Goal: Navigation & Orientation: Find specific page/section

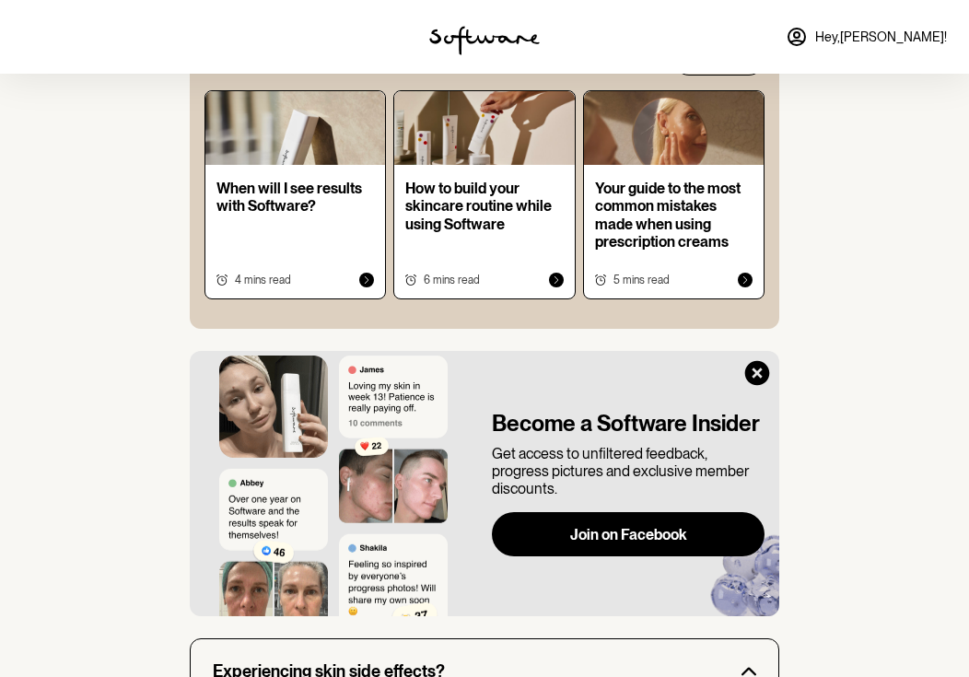
scroll to position [1110, 0]
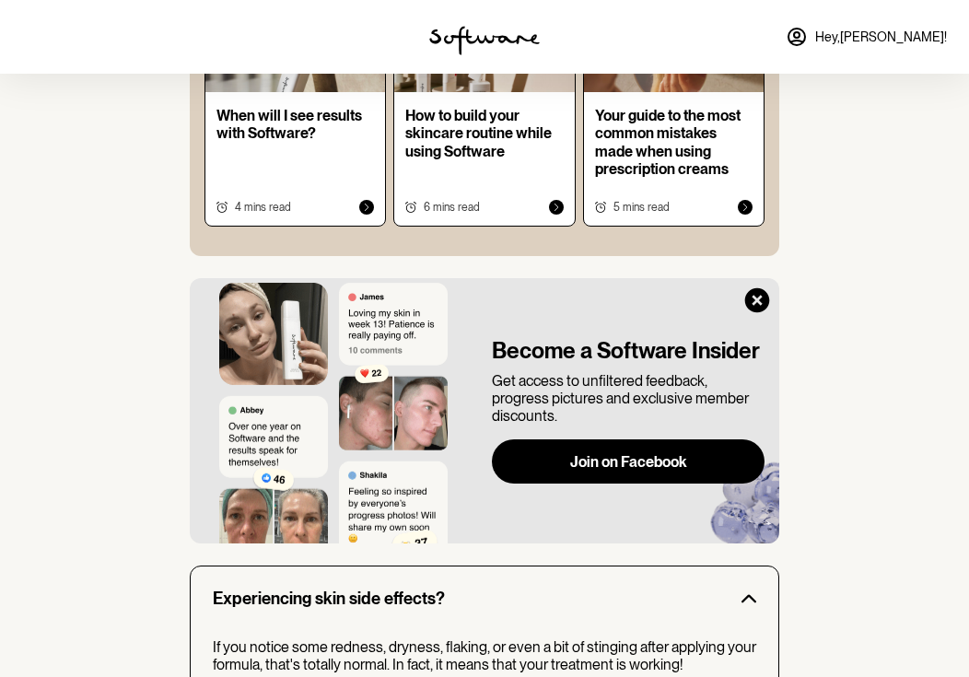
click at [756, 288] on icon at bounding box center [757, 300] width 25 height 25
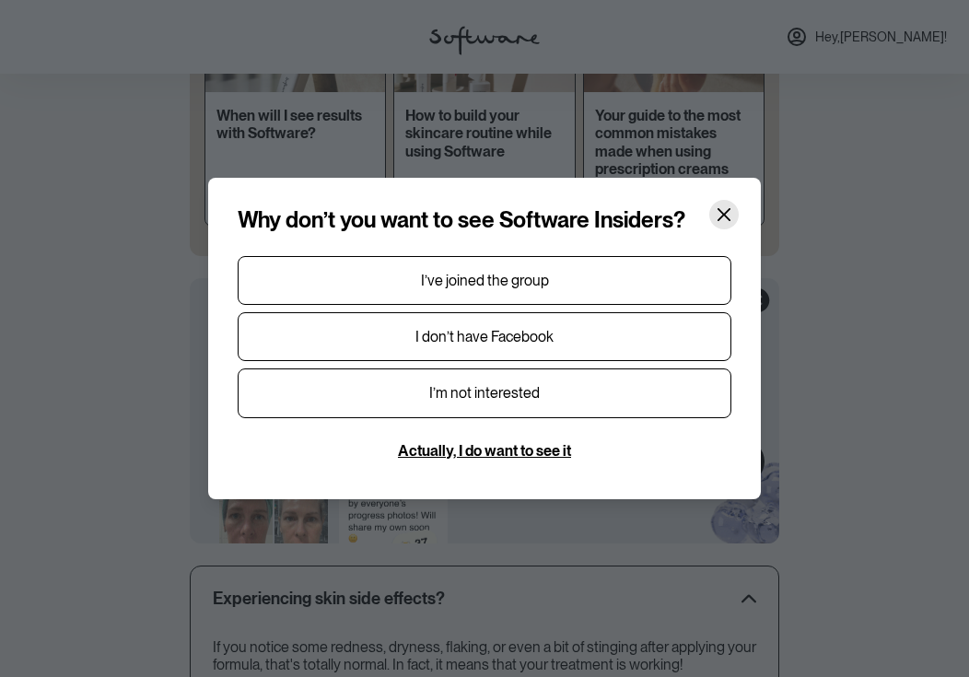
click at [725, 212] on icon "Close" at bounding box center [723, 214] width 15 height 15
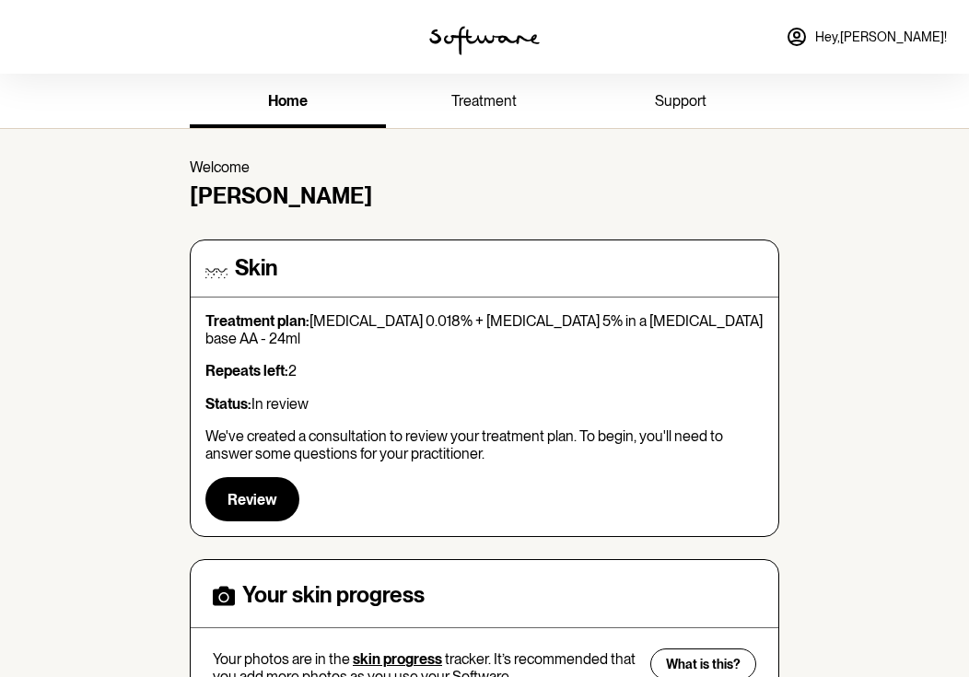
scroll to position [0, 0]
click at [497, 96] on span "treatment" at bounding box center [483, 100] width 65 height 17
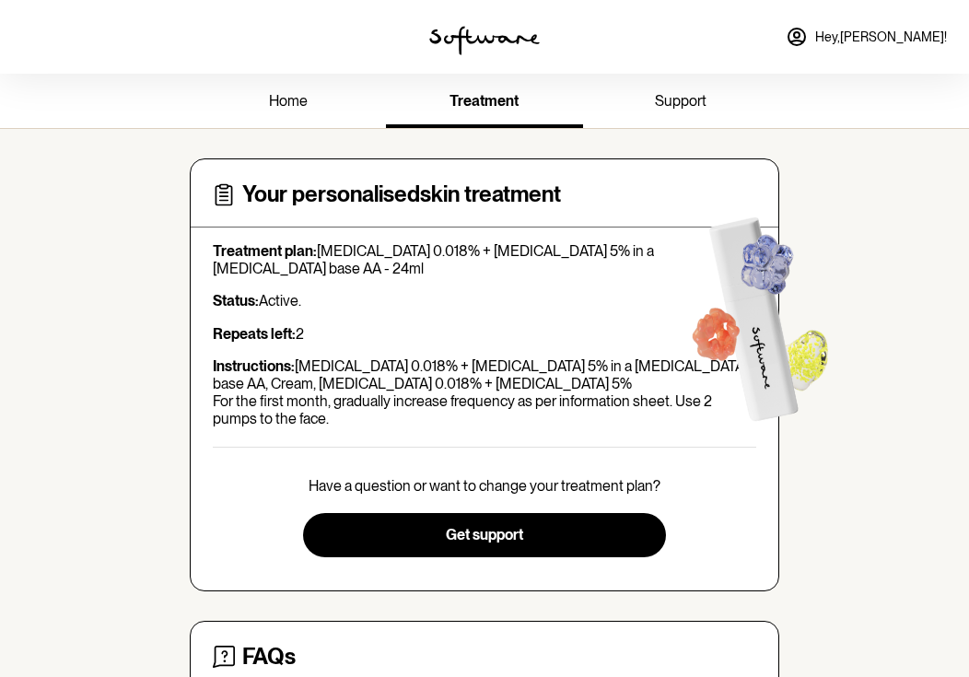
click at [684, 90] on link "support" at bounding box center [681, 102] width 196 height 51
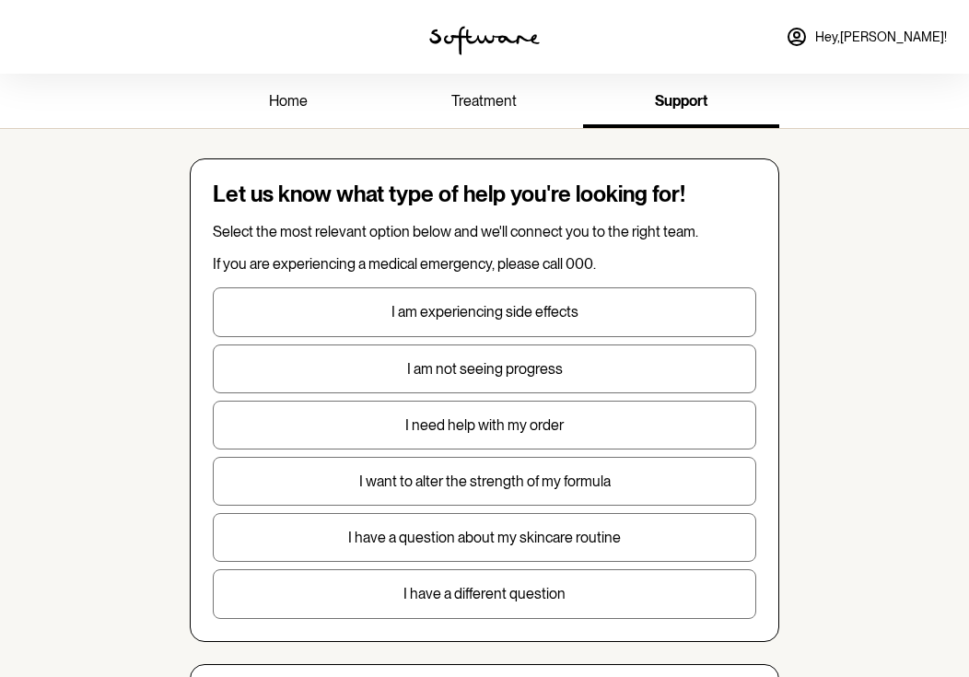
click at [294, 122] on link "home" at bounding box center [288, 102] width 196 height 51
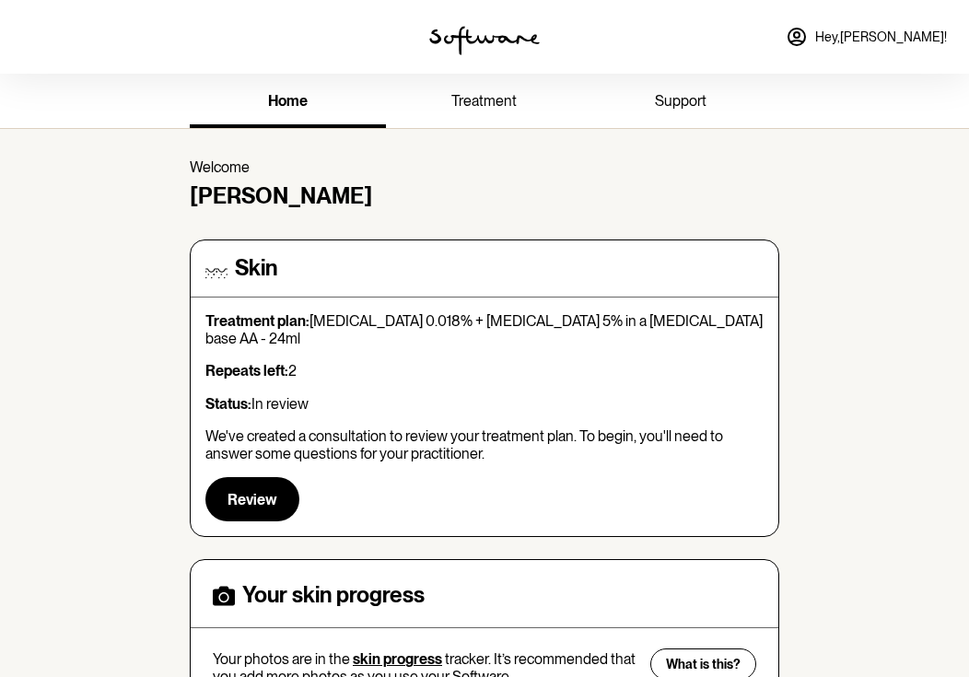
click at [894, 41] on span "Hey, [PERSON_NAME] !" at bounding box center [881, 37] width 132 height 16
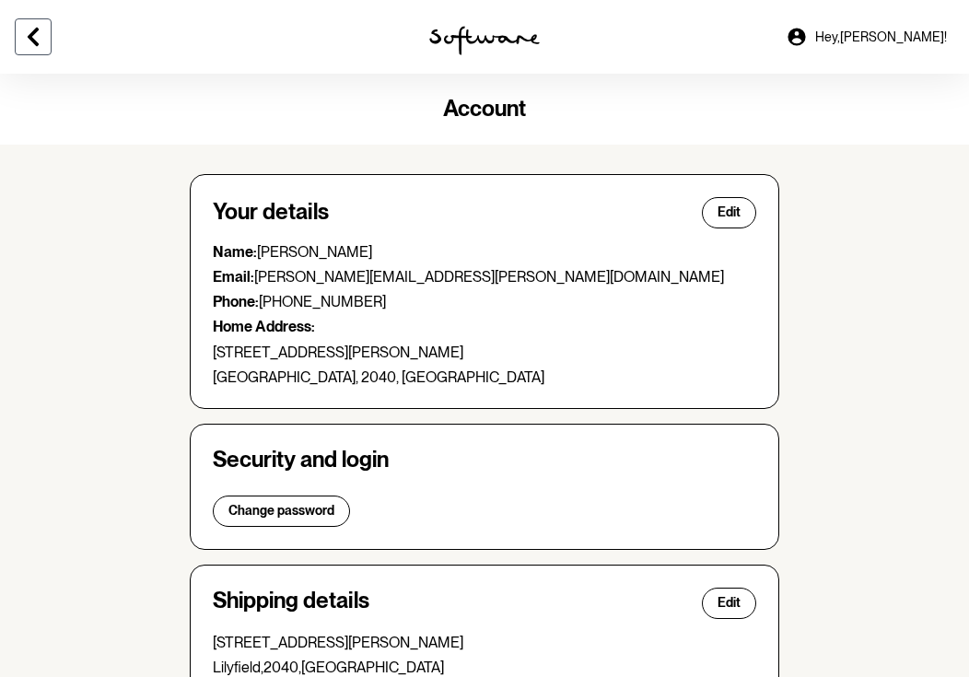
click at [28, 36] on icon at bounding box center [33, 37] width 22 height 22
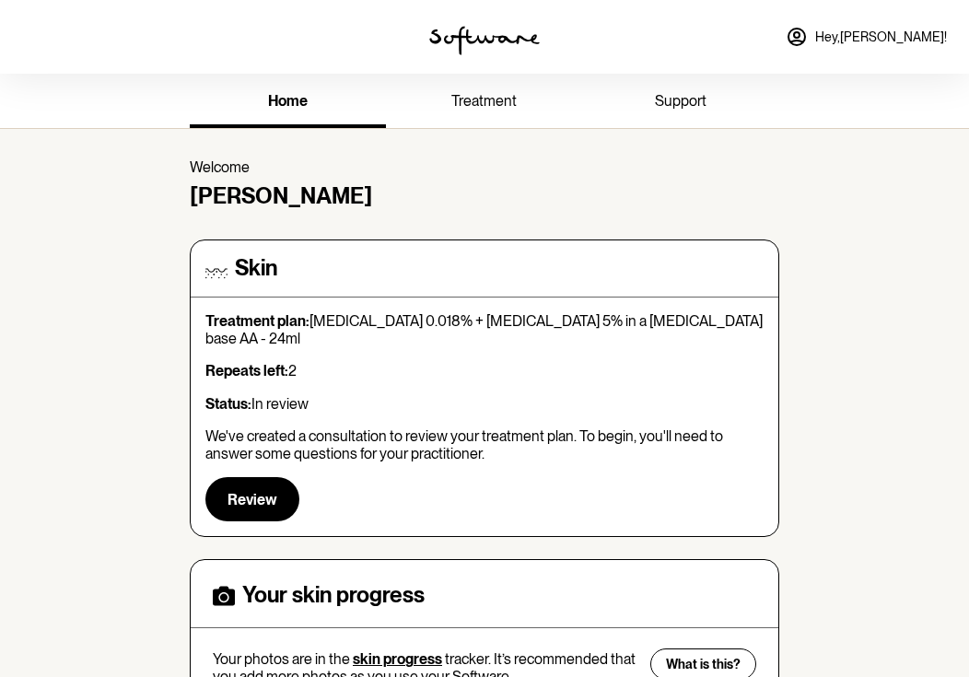
click at [882, 41] on span "Hey, [PERSON_NAME] !" at bounding box center [881, 37] width 132 height 16
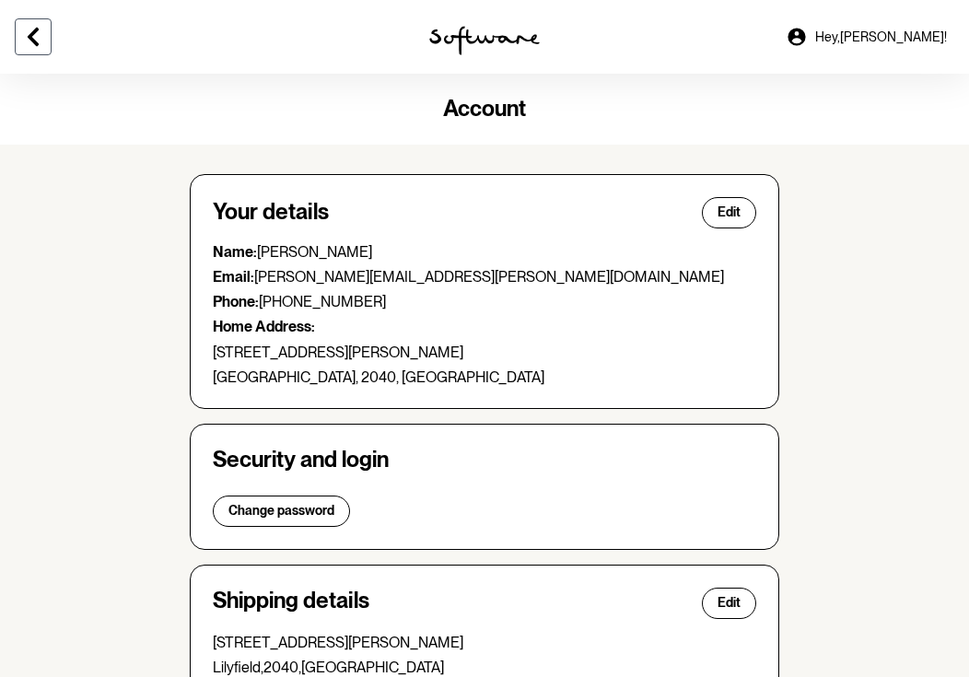
click at [44, 51] on button at bounding box center [33, 36] width 37 height 37
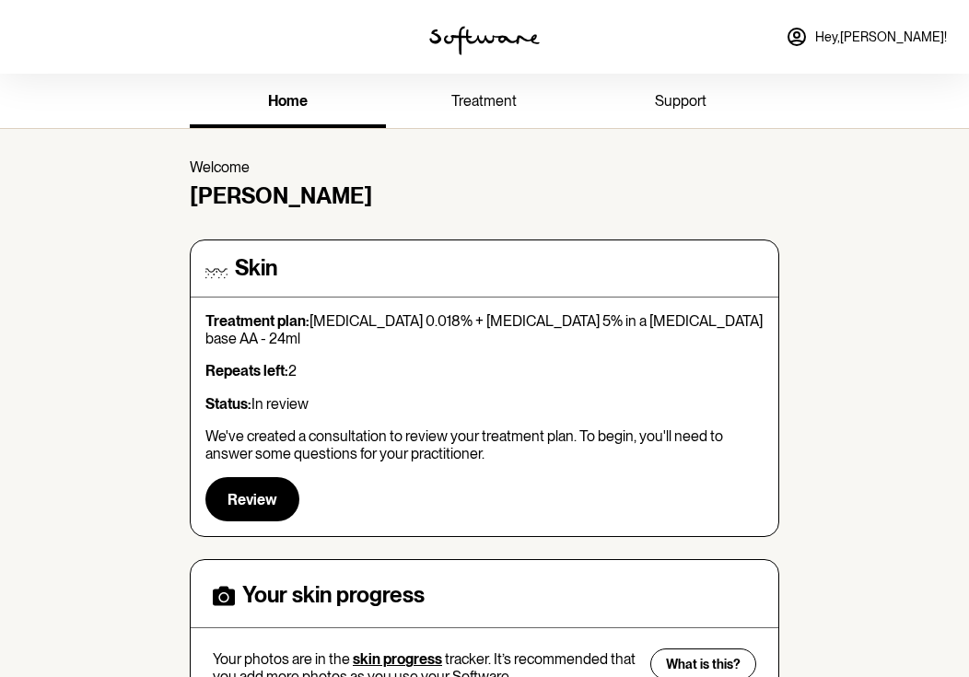
click at [514, 116] on link "treatment" at bounding box center [484, 102] width 196 height 51
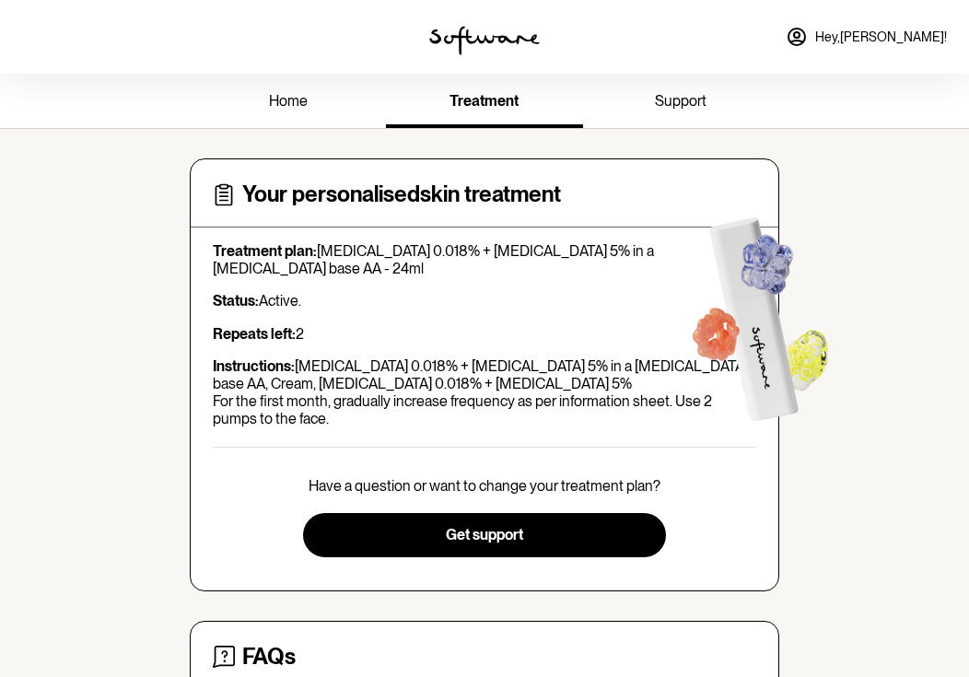
click at [692, 125] on link "support" at bounding box center [681, 102] width 196 height 51
